Goal: Find specific page/section: Find specific page/section

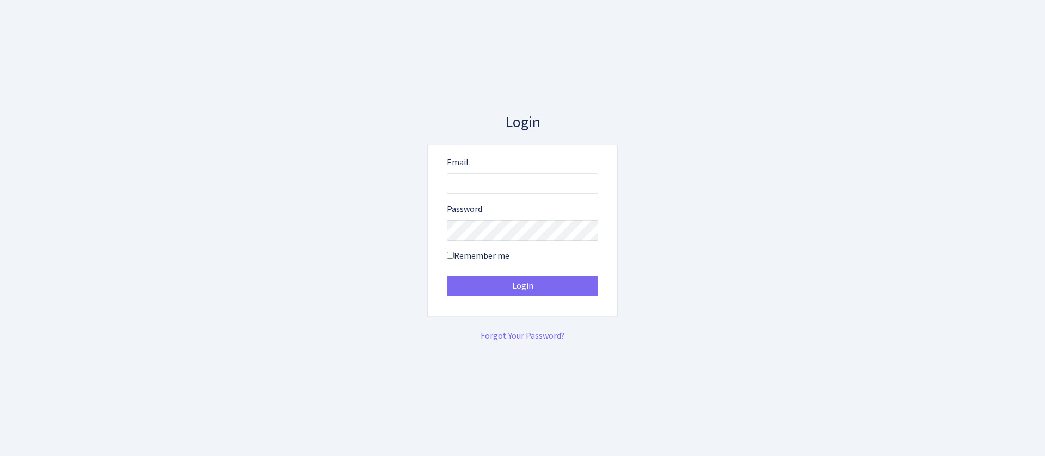
type input "[EMAIL_ADDRESS][DOMAIN_NAME]"
click at [447, 276] on button "Login" at bounding box center [522, 286] width 151 height 21
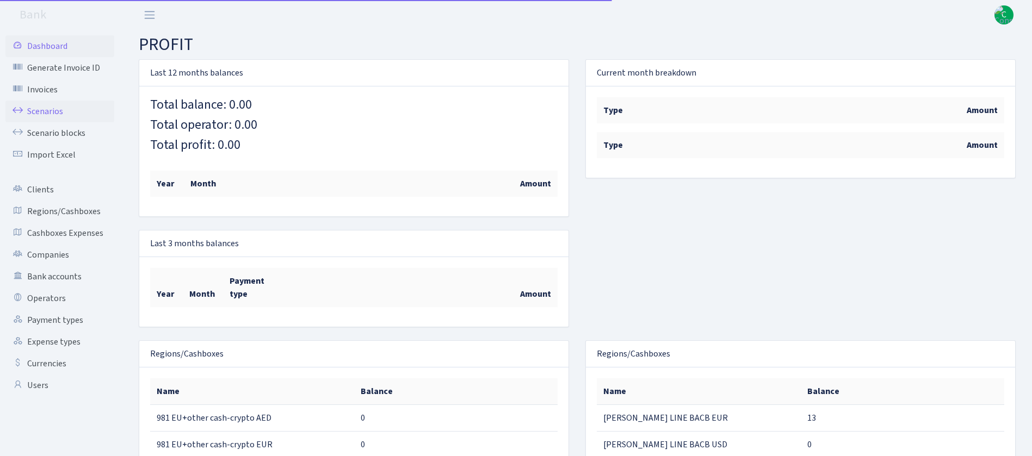
click at [40, 109] on link "Scenarios" at bounding box center [59, 112] width 109 height 22
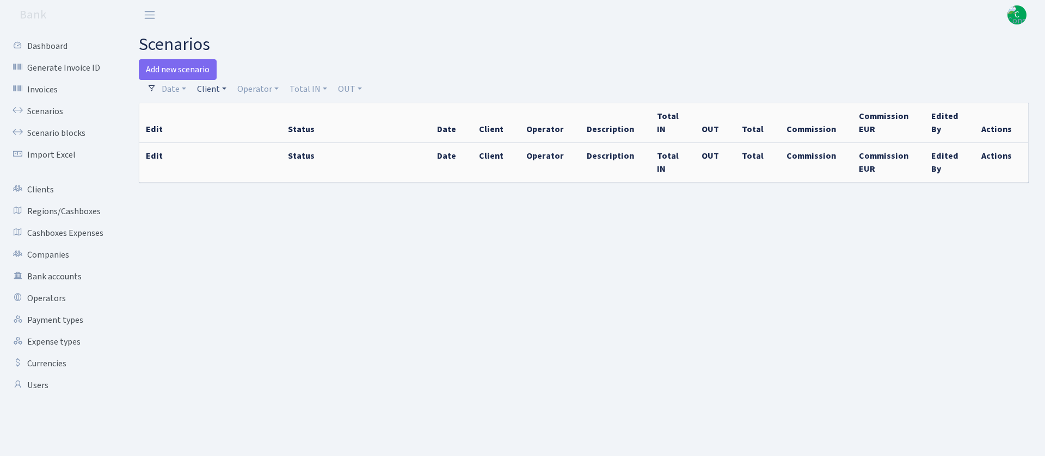
select select "100"
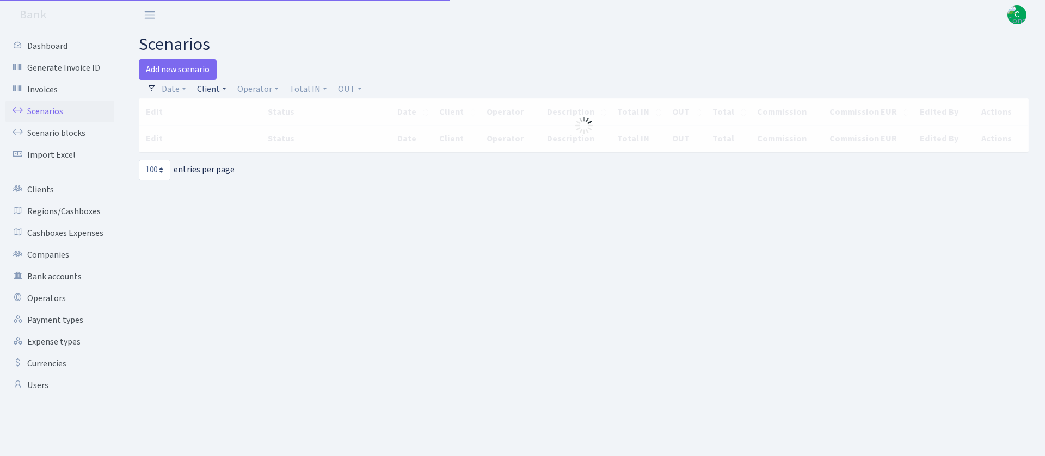
click at [210, 86] on link "Client" at bounding box center [212, 89] width 38 height 18
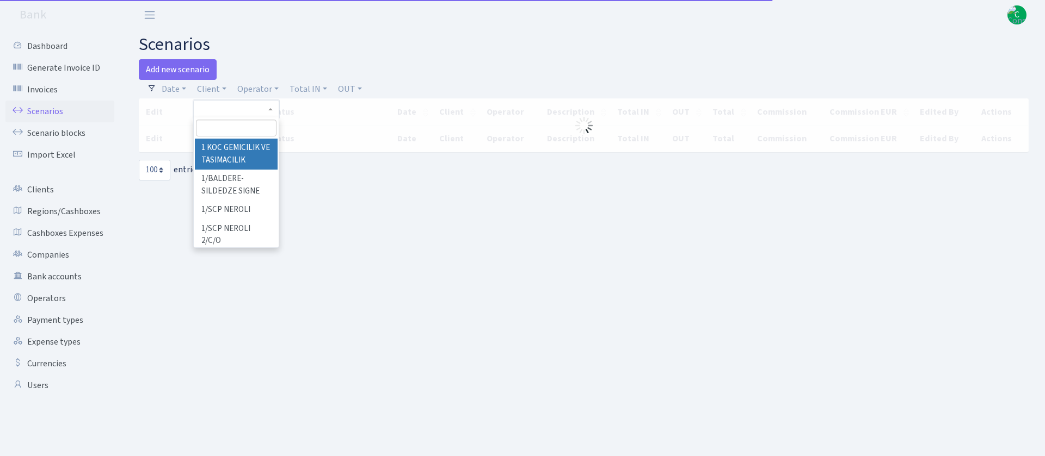
click at [248, 128] on input "search" at bounding box center [236, 128] width 81 height 17
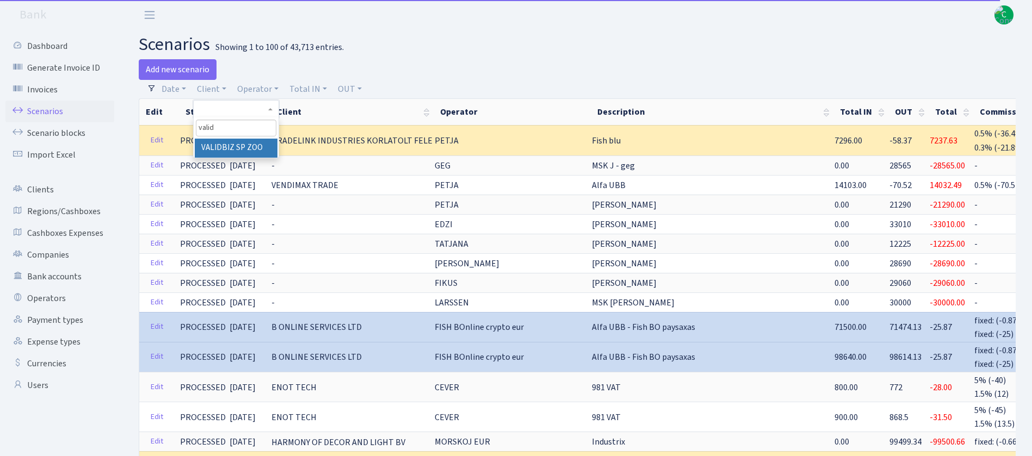
type input "valid"
click at [243, 143] on li "VALIDBIZ SP ZOO" at bounding box center [236, 148] width 83 height 19
